Goal: Information Seeking & Learning: Check status

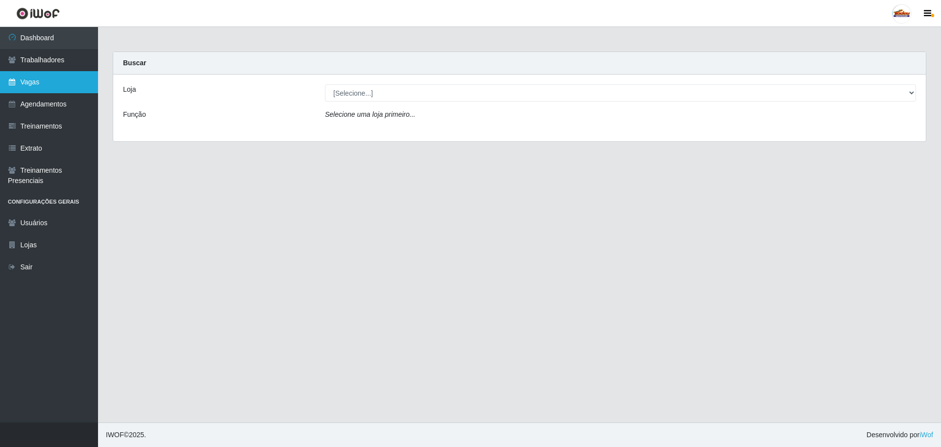
click at [34, 88] on link "Vagas" at bounding box center [49, 82] width 98 height 22
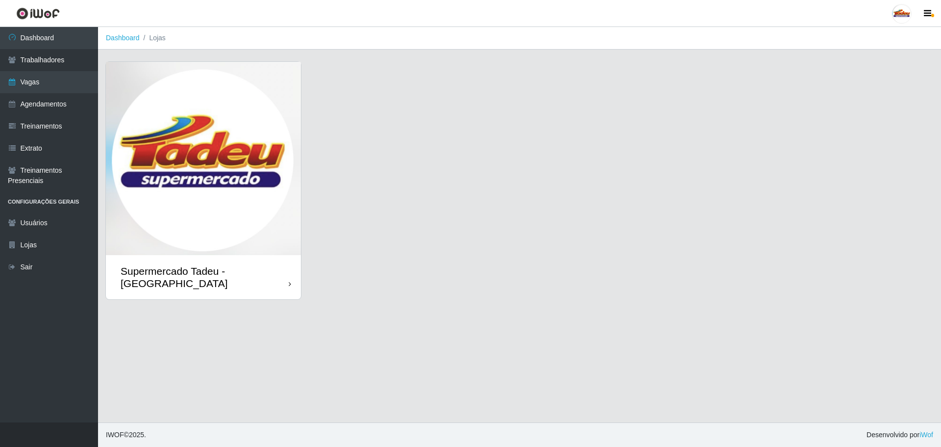
click at [186, 215] on img at bounding box center [203, 158] width 195 height 193
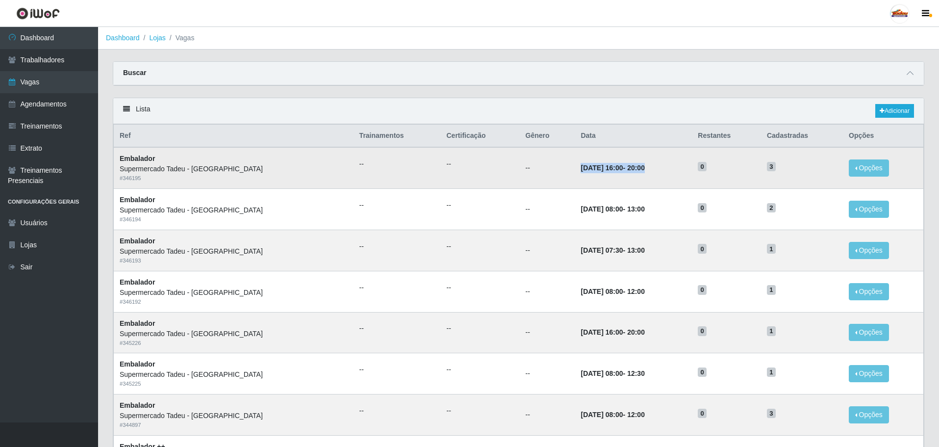
drag, startPoint x: 596, startPoint y: 174, endPoint x: 672, endPoint y: 174, distance: 75.5
click at [672, 174] on tr "Embalador Supermercado Tadeu - [GEOGRAPHIC_DATA] # 346195 -- -- -- [DATE] 16:00…" at bounding box center [519, 167] width 810 height 41
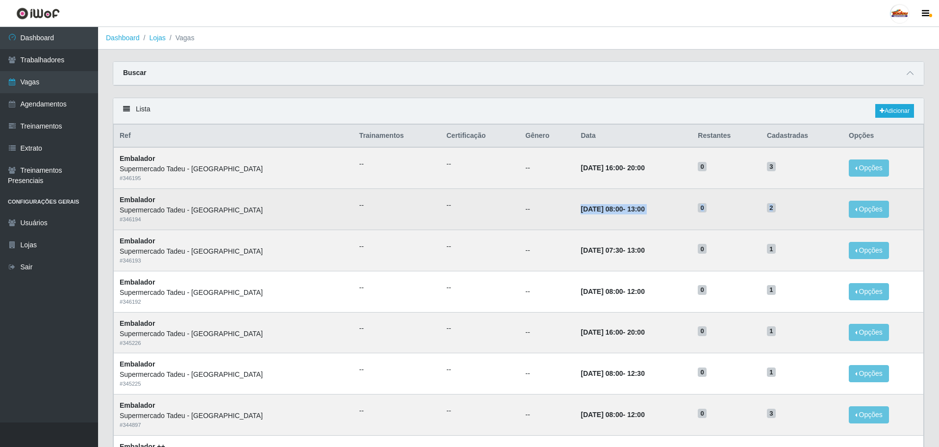
drag, startPoint x: 543, startPoint y: 211, endPoint x: 788, endPoint y: 212, distance: 245.1
click at [788, 212] on tr "Embalador Supermercado Tadeu - [GEOGRAPHIC_DATA] # 346194 -- -- -- [DATE] 08:00…" at bounding box center [519, 209] width 810 height 41
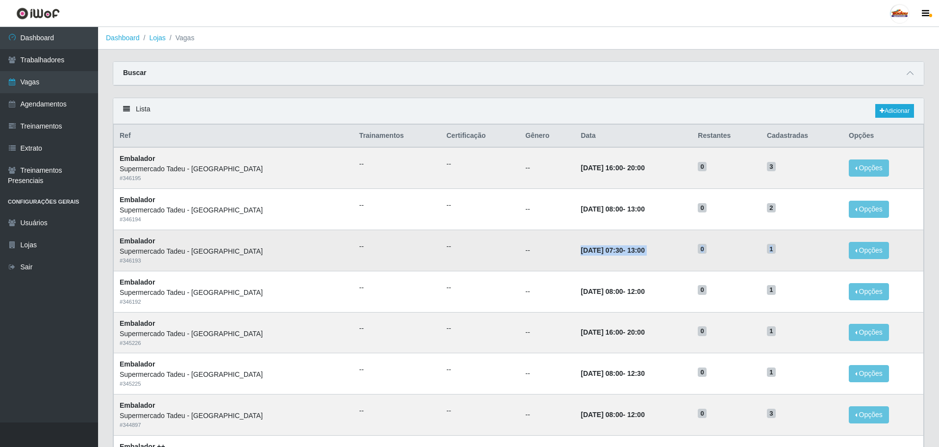
drag, startPoint x: 530, startPoint y: 254, endPoint x: 812, endPoint y: 249, distance: 281.9
click at [812, 249] on tr "Embalador Supermercado Tadeu - [GEOGRAPHIC_DATA] # 346193 -- -- -- [DATE] 07:30…" at bounding box center [519, 249] width 810 height 41
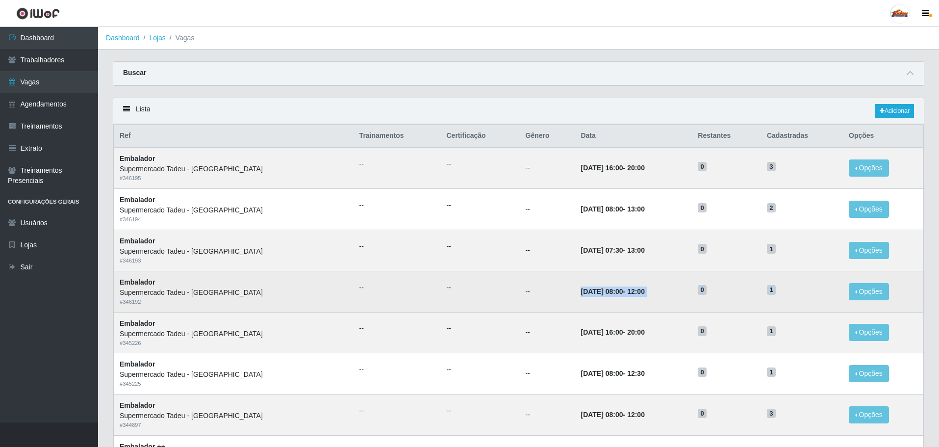
drag, startPoint x: 529, startPoint y: 289, endPoint x: 797, endPoint y: 288, distance: 268.1
click at [797, 288] on tr "Embalador Supermercado Tadeu - [GEOGRAPHIC_DATA] # 346192 -- -- -- [DATE] 08:00…" at bounding box center [519, 291] width 810 height 41
click at [574, 293] on td "[DATE] 08:00 - 12:00" at bounding box center [632, 291] width 117 height 41
drag, startPoint x: 525, startPoint y: 292, endPoint x: 818, endPoint y: 288, distance: 292.7
click at [818, 288] on tr "Embalador Supermercado Tadeu - [GEOGRAPHIC_DATA] # 346192 -- -- -- [DATE] 08:00…" at bounding box center [519, 291] width 810 height 41
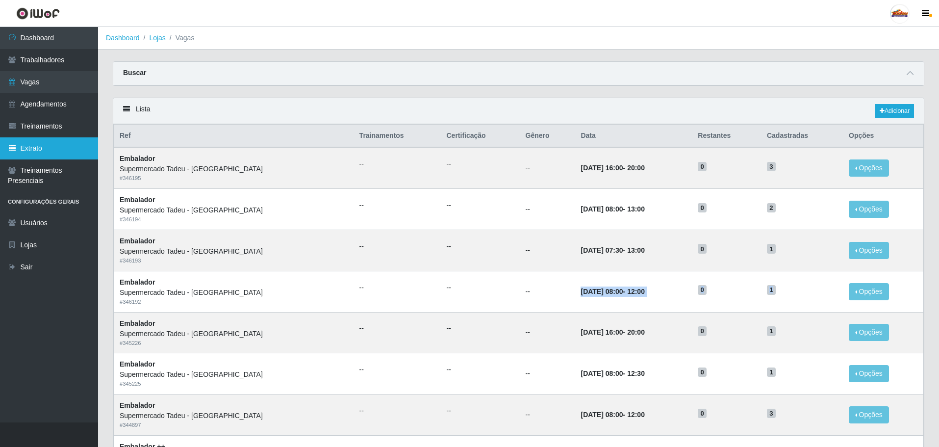
click at [32, 154] on link "Extrato" at bounding box center [49, 148] width 98 height 22
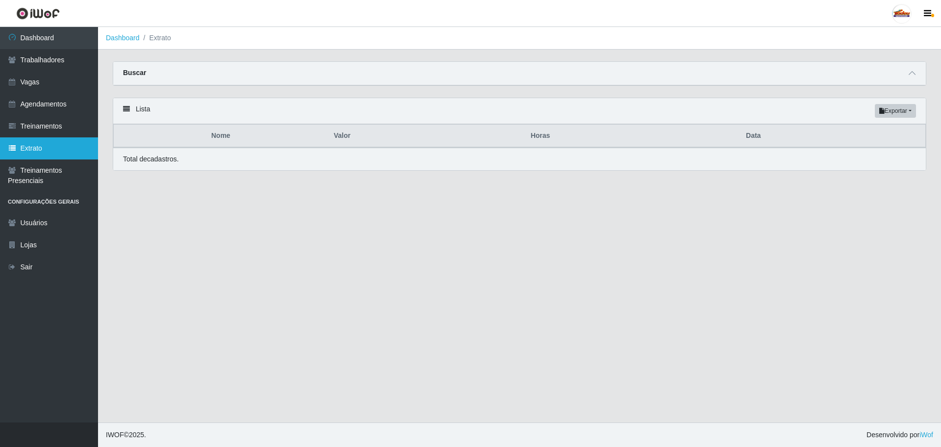
click at [47, 146] on link "Extrato" at bounding box center [49, 148] width 98 height 22
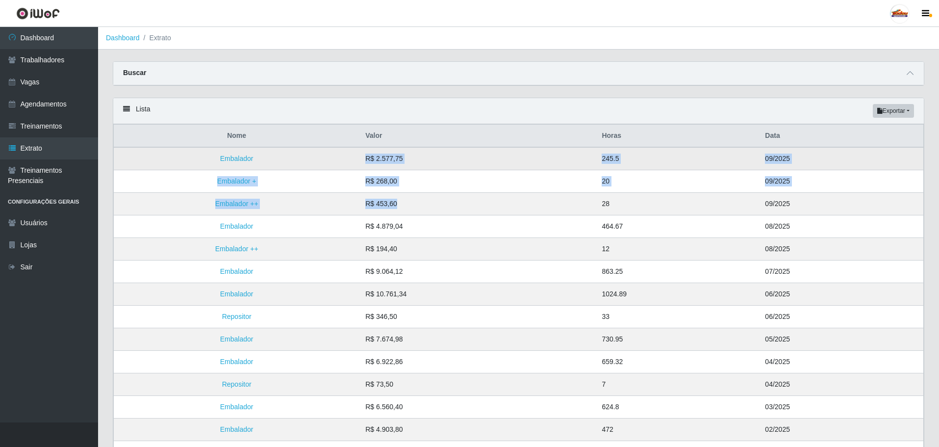
drag, startPoint x: 374, startPoint y: 176, endPoint x: 364, endPoint y: 162, distance: 17.8
click at [364, 162] on tbody "Embalador R$ 2.577,75 245.5 09/2025 Embalador + R$ 268,00 20 09/2025 Embalador …" at bounding box center [519, 316] width 810 height 339
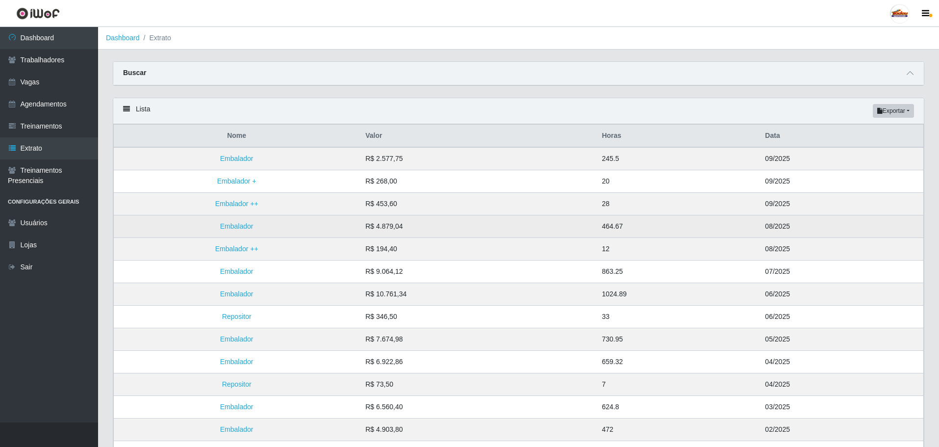
drag, startPoint x: 400, startPoint y: 227, endPoint x: 398, endPoint y: 222, distance: 6.2
click at [401, 227] on td "R$ 4.879,04" at bounding box center [477, 226] width 236 height 23
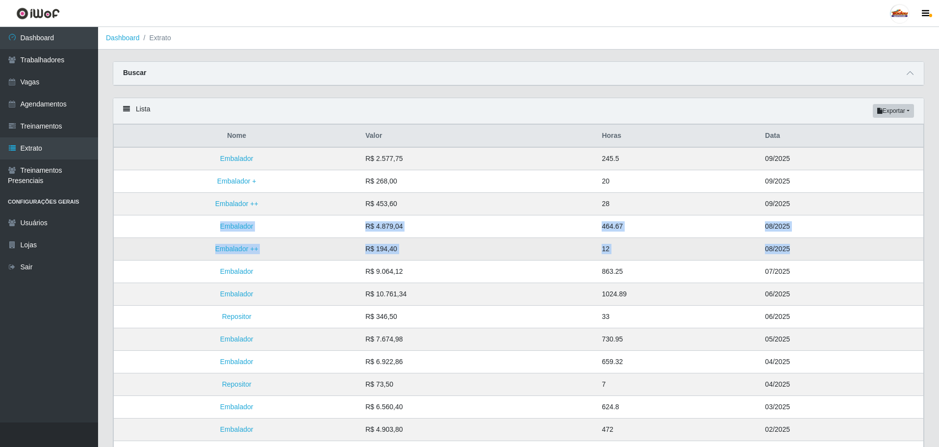
drag, startPoint x: 207, startPoint y: 224, endPoint x: 812, endPoint y: 246, distance: 605.2
click at [812, 246] on tbody "Embalador R$ 2.577,75 245.5 09/2025 Embalador + R$ 268,00 20 09/2025 Embalador …" at bounding box center [519, 316] width 810 height 339
